Goal: Communication & Community: Answer question/provide support

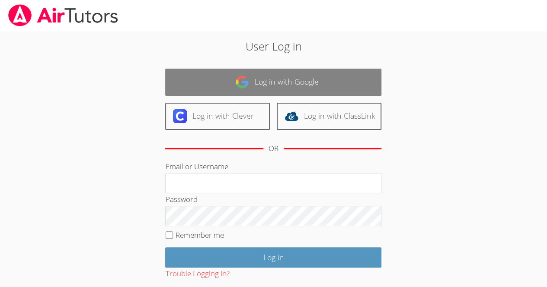
click at [246, 81] on img at bounding box center [242, 82] width 14 height 14
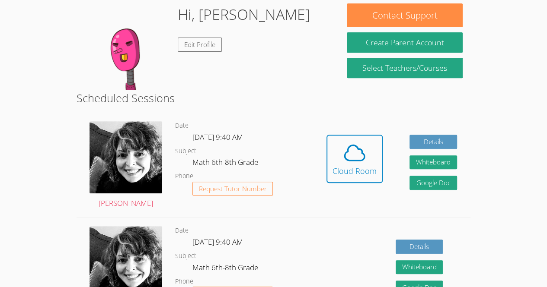
scroll to position [134, 0]
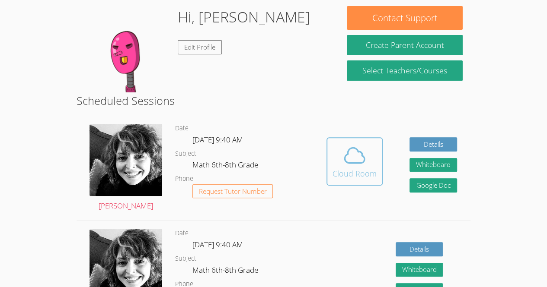
click at [366, 165] on icon at bounding box center [354, 155] width 24 height 24
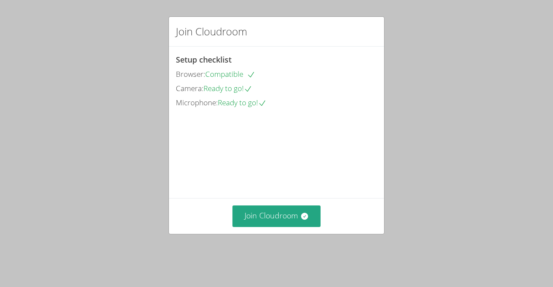
drag, startPoint x: 287, startPoint y: 229, endPoint x: 225, endPoint y: 89, distance: 152.5
click at [0, 0] on div "Setup checklist Browser: Compatible Camera: Ready to go! Microphone: Ready to g…" at bounding box center [0, 0] width 0 height 0
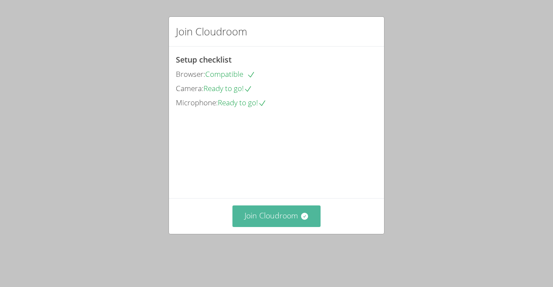
click at [248, 227] on button "Join Cloudroom" at bounding box center [277, 216] width 89 height 21
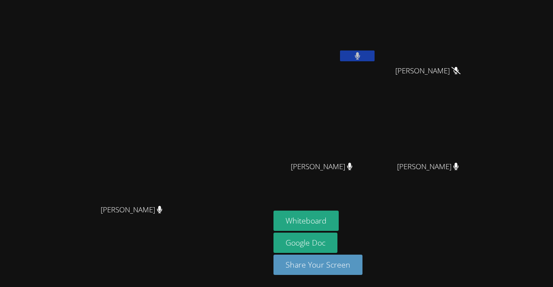
click at [375, 54] on button at bounding box center [357, 56] width 35 height 11
click at [376, 47] on video at bounding box center [325, 32] width 103 height 58
click at [375, 54] on button at bounding box center [357, 56] width 35 height 11
click at [375, 58] on button at bounding box center [357, 56] width 35 height 11
click at [362, 57] on icon at bounding box center [357, 55] width 9 height 7
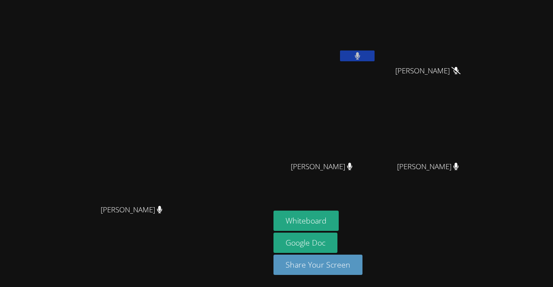
click at [375, 58] on button at bounding box center [357, 56] width 35 height 11
click at [70, 201] on video at bounding box center [135, 126] width 130 height 148
click at [375, 58] on button at bounding box center [357, 56] width 35 height 11
click at [375, 51] on button at bounding box center [357, 56] width 35 height 11
click at [339, 223] on button "Whiteboard" at bounding box center [306, 221] width 65 height 20
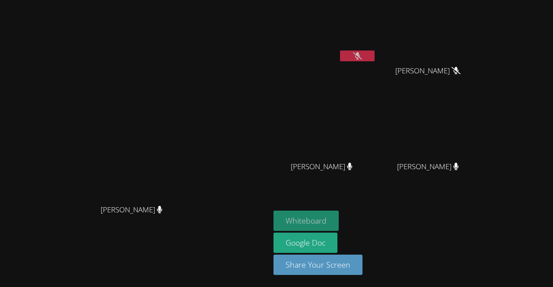
click at [339, 215] on button "Whiteboard" at bounding box center [306, 221] width 65 height 20
click at [375, 62] on div at bounding box center [357, 57] width 35 height 13
click at [376, 49] on video at bounding box center [325, 32] width 103 height 58
click at [375, 54] on button at bounding box center [357, 56] width 35 height 11
click at [360, 57] on icon at bounding box center [358, 55] width 6 height 7
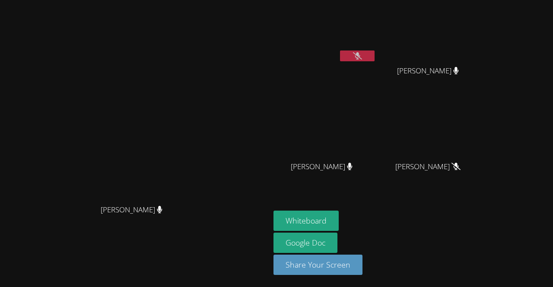
click at [362, 57] on icon at bounding box center [357, 55] width 9 height 7
click at [369, 58] on button at bounding box center [357, 56] width 35 height 11
click at [375, 58] on button at bounding box center [357, 56] width 35 height 11
click at [375, 57] on button at bounding box center [357, 56] width 35 height 11
click at [375, 51] on button at bounding box center [357, 56] width 35 height 11
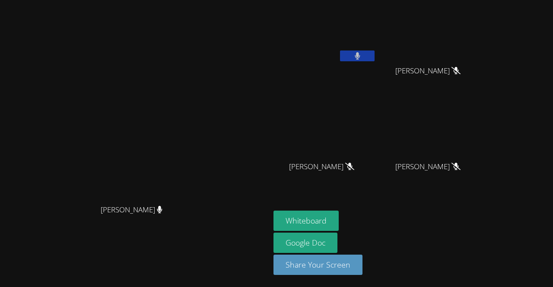
click at [375, 60] on button at bounding box center [357, 56] width 35 height 11
click at [375, 52] on button at bounding box center [357, 56] width 35 height 11
click at [375, 51] on button at bounding box center [357, 56] width 35 height 11
click at [375, 57] on button at bounding box center [357, 56] width 35 height 11
click at [375, 51] on button at bounding box center [357, 56] width 35 height 11
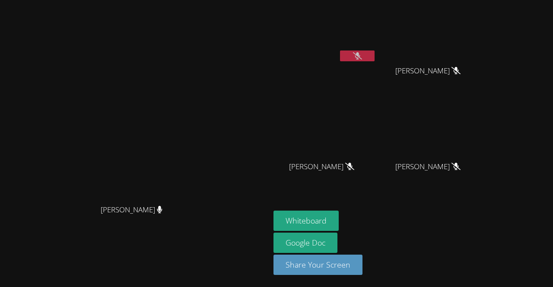
click at [375, 57] on button at bounding box center [357, 56] width 35 height 11
click at [376, 50] on video at bounding box center [325, 32] width 103 height 58
click at [375, 57] on button at bounding box center [357, 56] width 35 height 11
drag, startPoint x: 416, startPoint y: 57, endPoint x: 407, endPoint y: 54, distance: 9.9
click at [375, 54] on button at bounding box center [357, 56] width 35 height 11
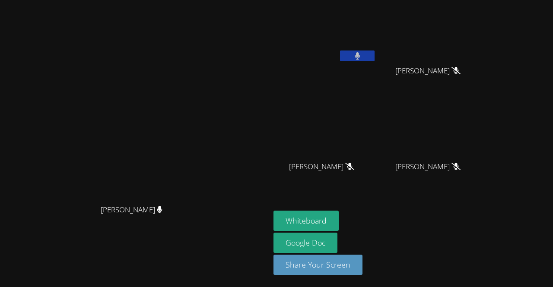
click at [375, 57] on button at bounding box center [357, 56] width 35 height 11
click at [2, 143] on main "[PERSON_NAME] [PERSON_NAME]" at bounding box center [135, 143] width 270 height 287
click at [267, 199] on div "[PERSON_NAME]" at bounding box center [134, 126] width 263 height 148
click at [375, 60] on button at bounding box center [357, 56] width 35 height 11
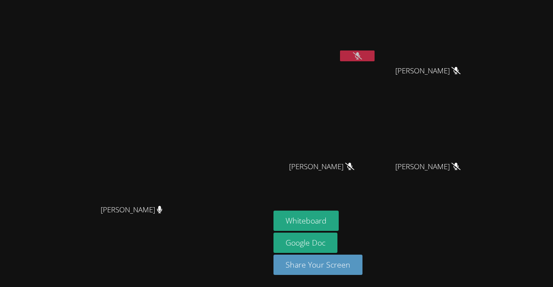
click at [375, 60] on button at bounding box center [357, 56] width 35 height 11
click at [360, 55] on icon at bounding box center [357, 55] width 5 height 7
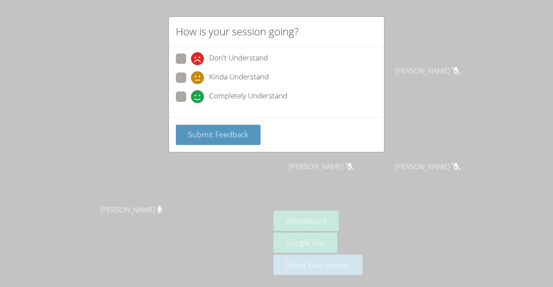
click at [191, 103] on span at bounding box center [191, 103] width 0 height 0
click at [191, 97] on input "Completely Understand" at bounding box center [194, 95] width 7 height 7
radio input "true"
click at [191, 65] on span at bounding box center [191, 65] width 0 height 0
click at [191, 61] on input "Don't Understand" at bounding box center [194, 57] width 7 height 7
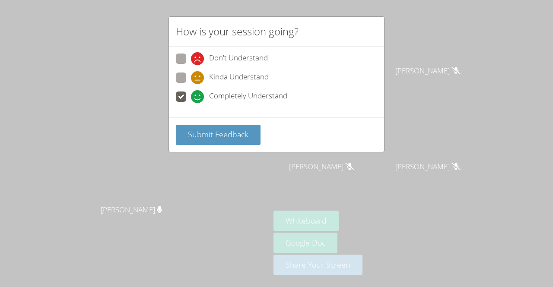
radio input "true"
click at [191, 103] on span at bounding box center [191, 103] width 0 height 0
click at [191, 99] on input "Completely Understand" at bounding box center [194, 95] width 7 height 7
radio input "true"
click at [198, 122] on div "Submit Feedback" at bounding box center [276, 135] width 215 height 35
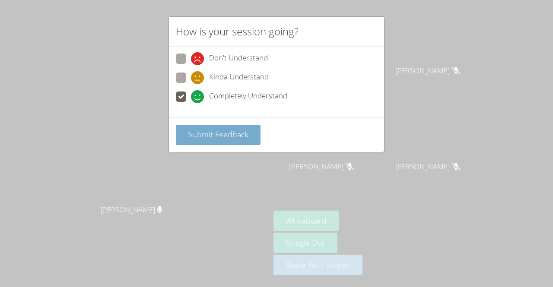
click at [205, 135] on span "Submit Feedback" at bounding box center [218, 134] width 61 height 10
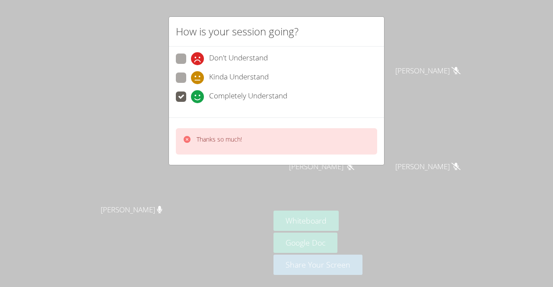
click at [138, 188] on div "How is your session going? Don't Understand Kinda Understand Completely Underst…" at bounding box center [276, 143] width 553 height 287
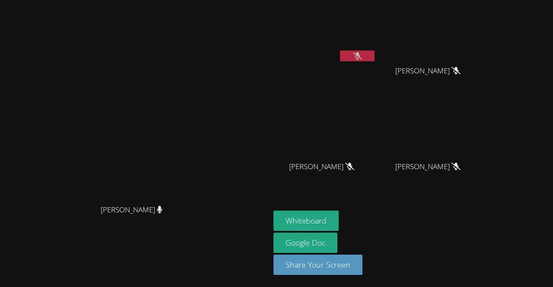
click at [376, 64] on div "[PERSON_NAME]" at bounding box center [325, 34] width 103 height 62
click at [362, 56] on icon at bounding box center [357, 55] width 9 height 7
click at [360, 56] on icon at bounding box center [357, 55] width 5 height 7
click at [362, 56] on icon at bounding box center [357, 55] width 9 height 7
click at [360, 56] on icon at bounding box center [357, 55] width 5 height 7
